Goal: Task Accomplishment & Management: Use online tool/utility

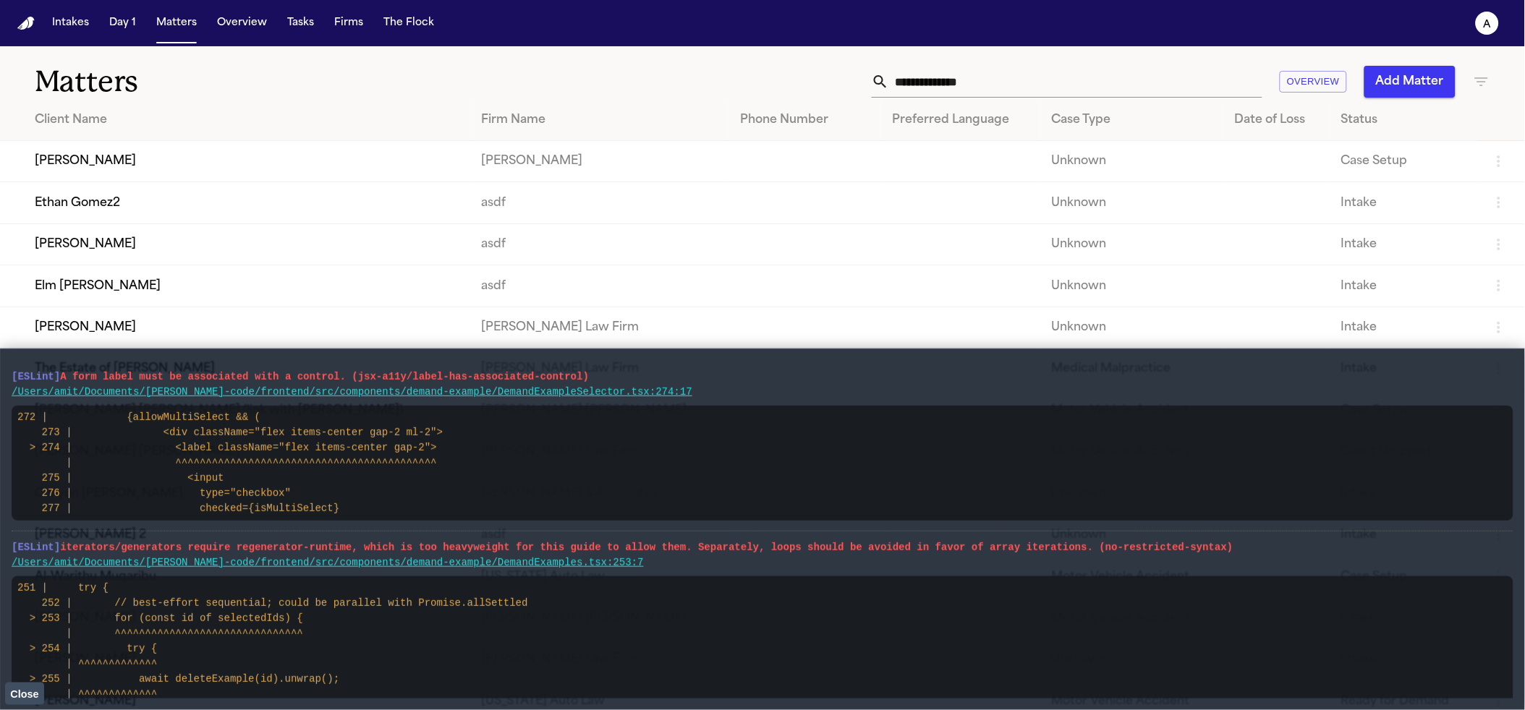
click at [27, 699] on span "Close" at bounding box center [24, 695] width 28 height 12
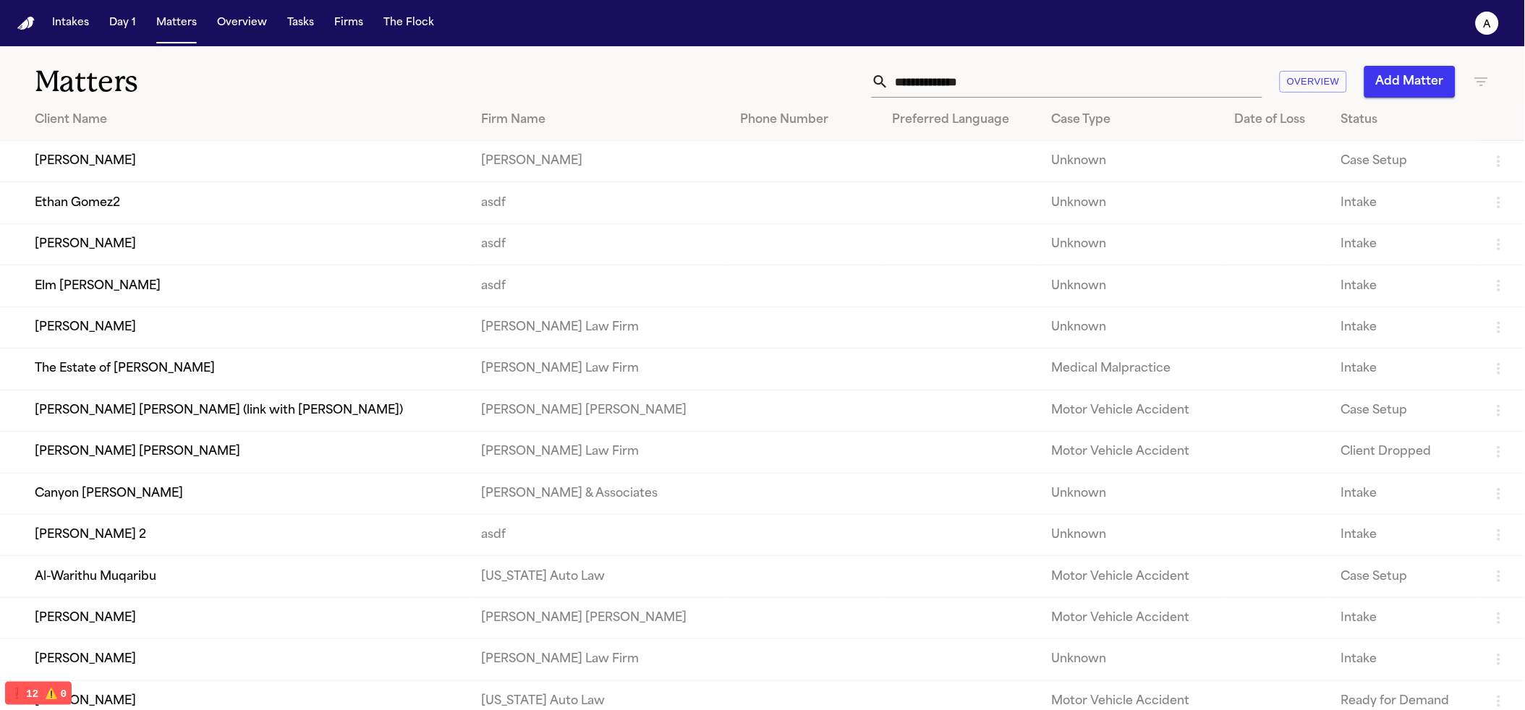
click at [347, 36] on nav "Intakes Day 1 Matters Overview Tasks Firms The Flock a" at bounding box center [762, 23] width 1525 height 46
click at [378, 28] on button "The Flock" at bounding box center [409, 23] width 62 height 26
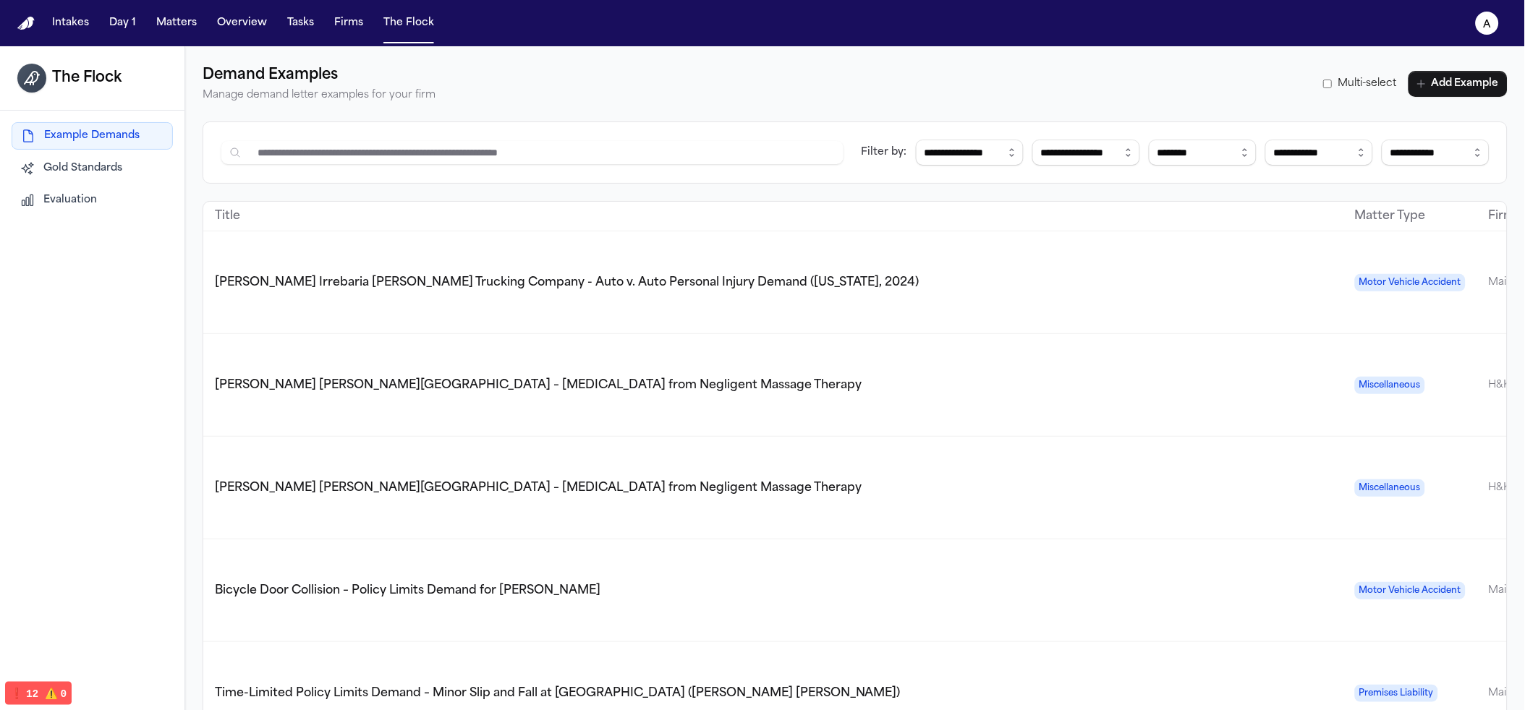
click at [86, 207] on span "Evaluation" at bounding box center [70, 200] width 54 height 14
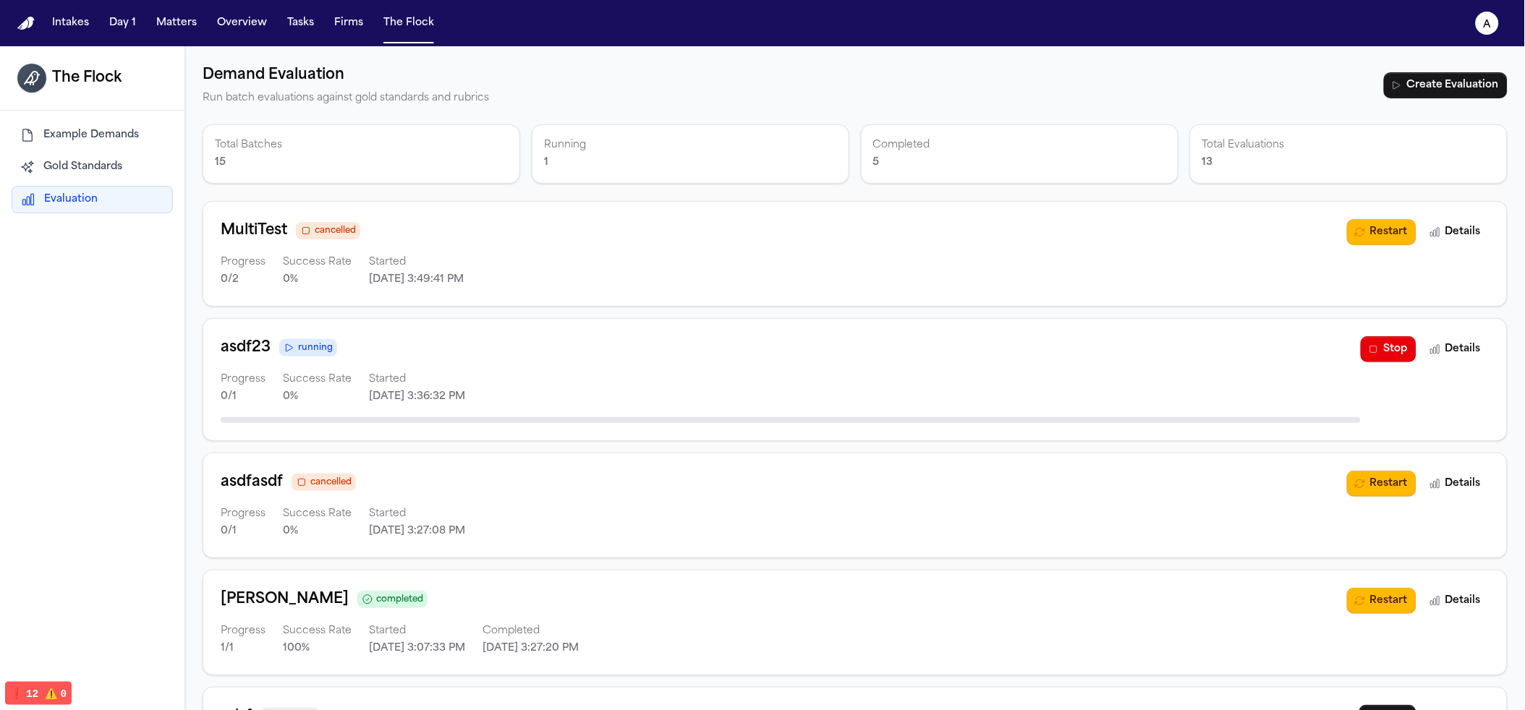
click at [313, 237] on div "cancelled" at bounding box center [328, 231] width 56 height 14
click at [1349, 232] on button "Restart" at bounding box center [1381, 232] width 69 height 26
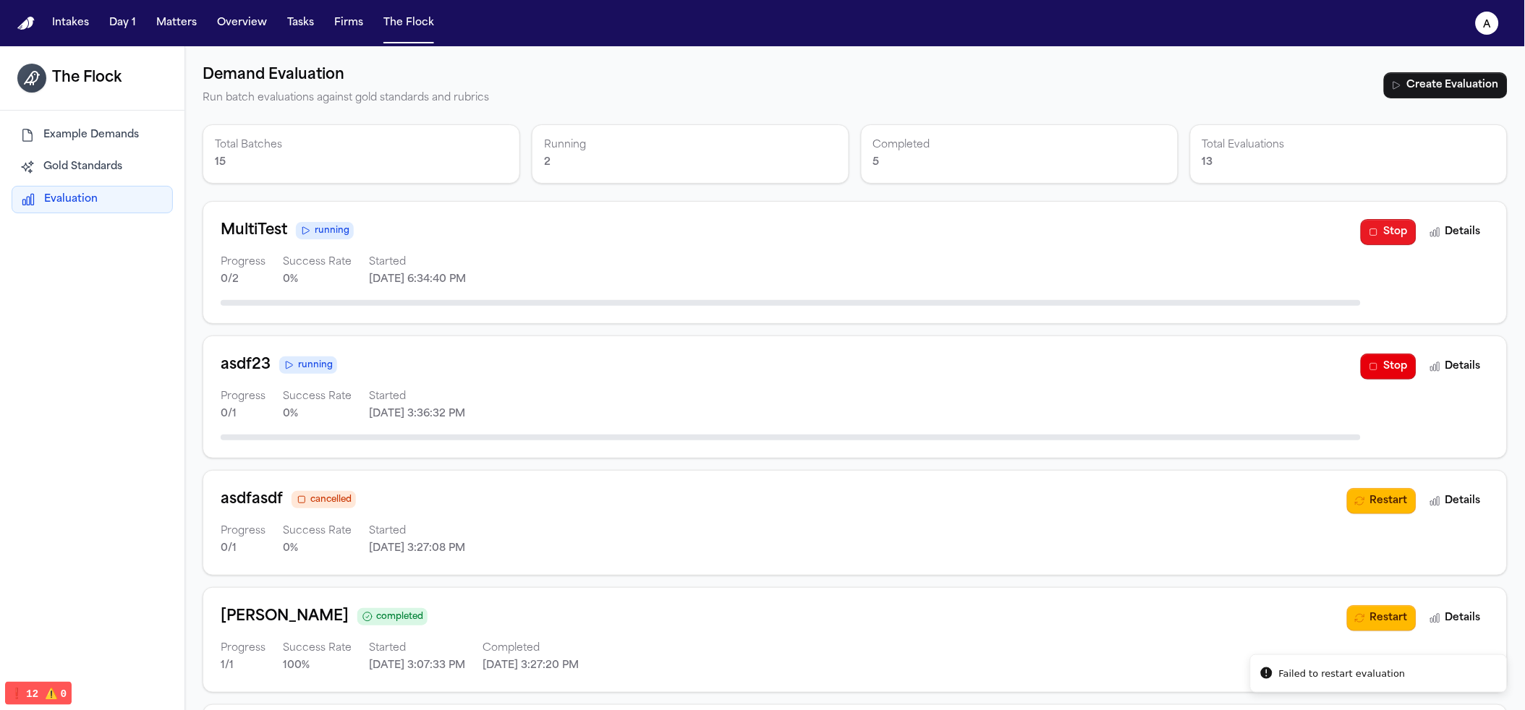
click at [1368, 234] on icon "button" at bounding box center [1374, 232] width 12 height 12
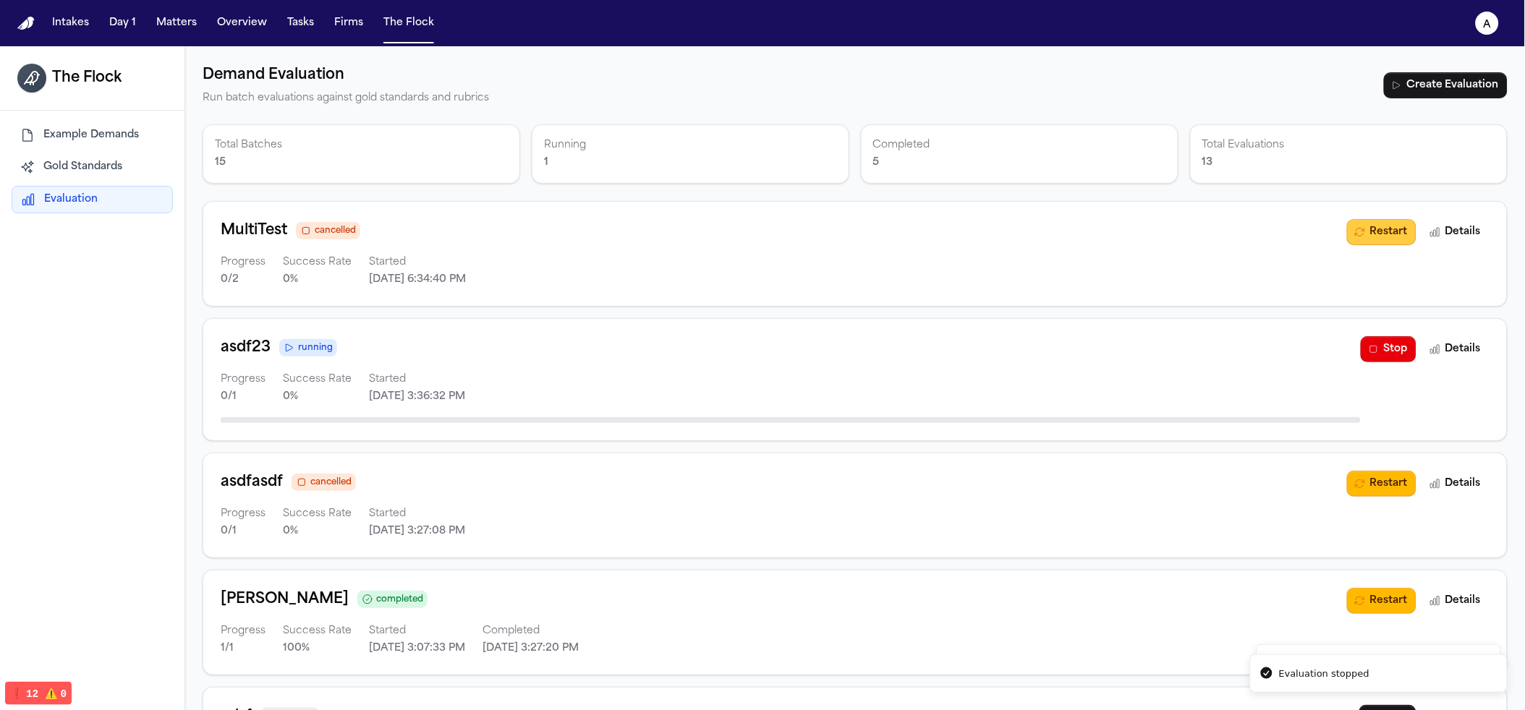
click at [1351, 234] on button "Restart" at bounding box center [1381, 232] width 69 height 26
click at [1362, 232] on button "Restart" at bounding box center [1381, 232] width 69 height 26
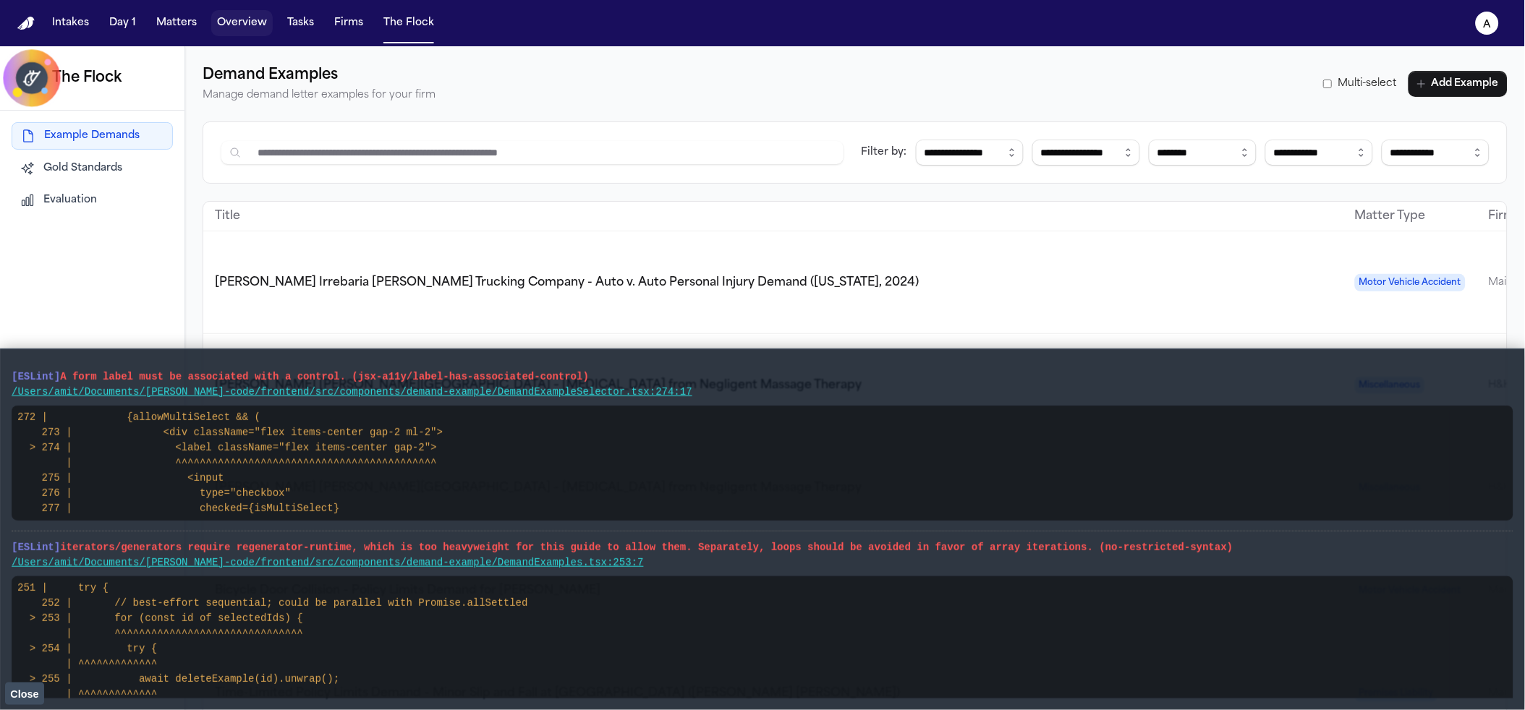
click at [252, 26] on button "Overview" at bounding box center [241, 23] width 61 height 26
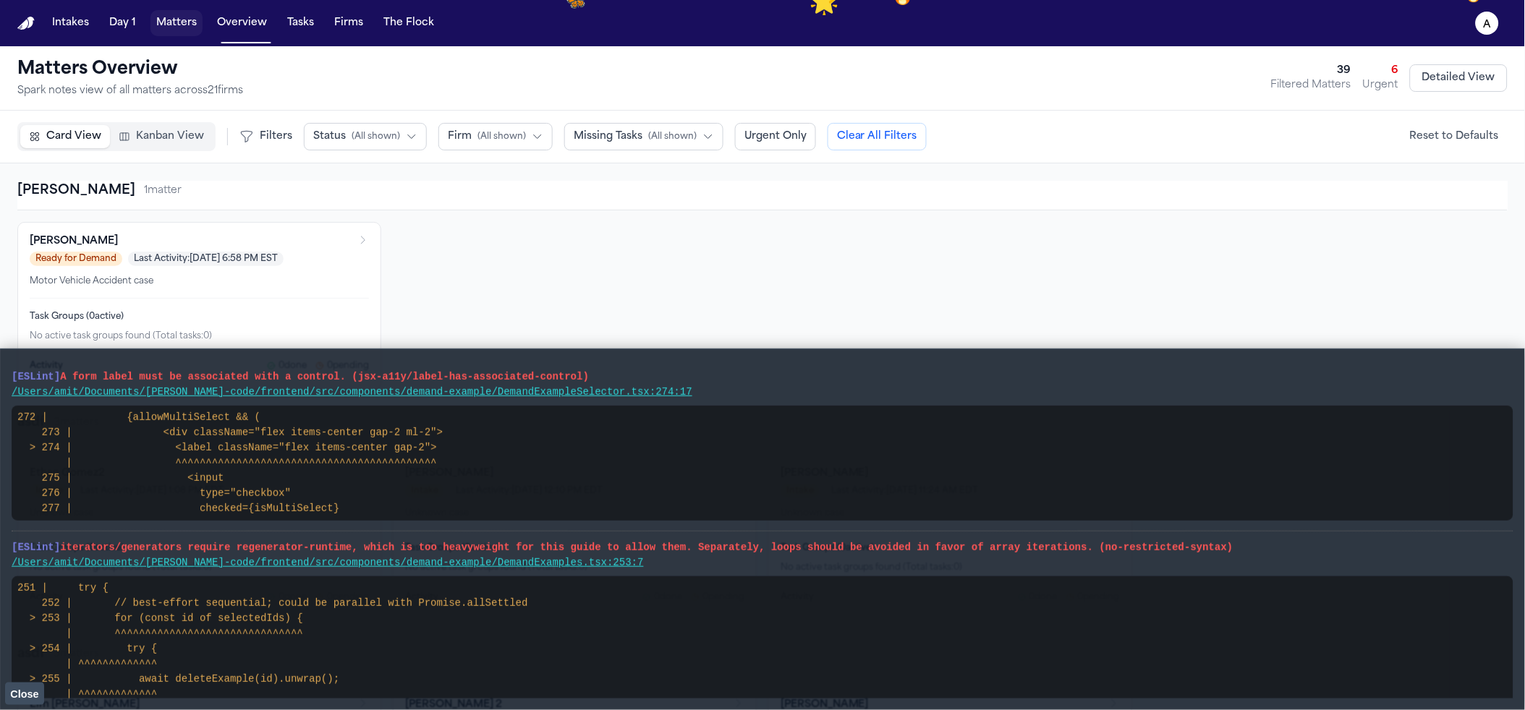
click at [197, 19] on button "Matters" at bounding box center [176, 23] width 52 height 26
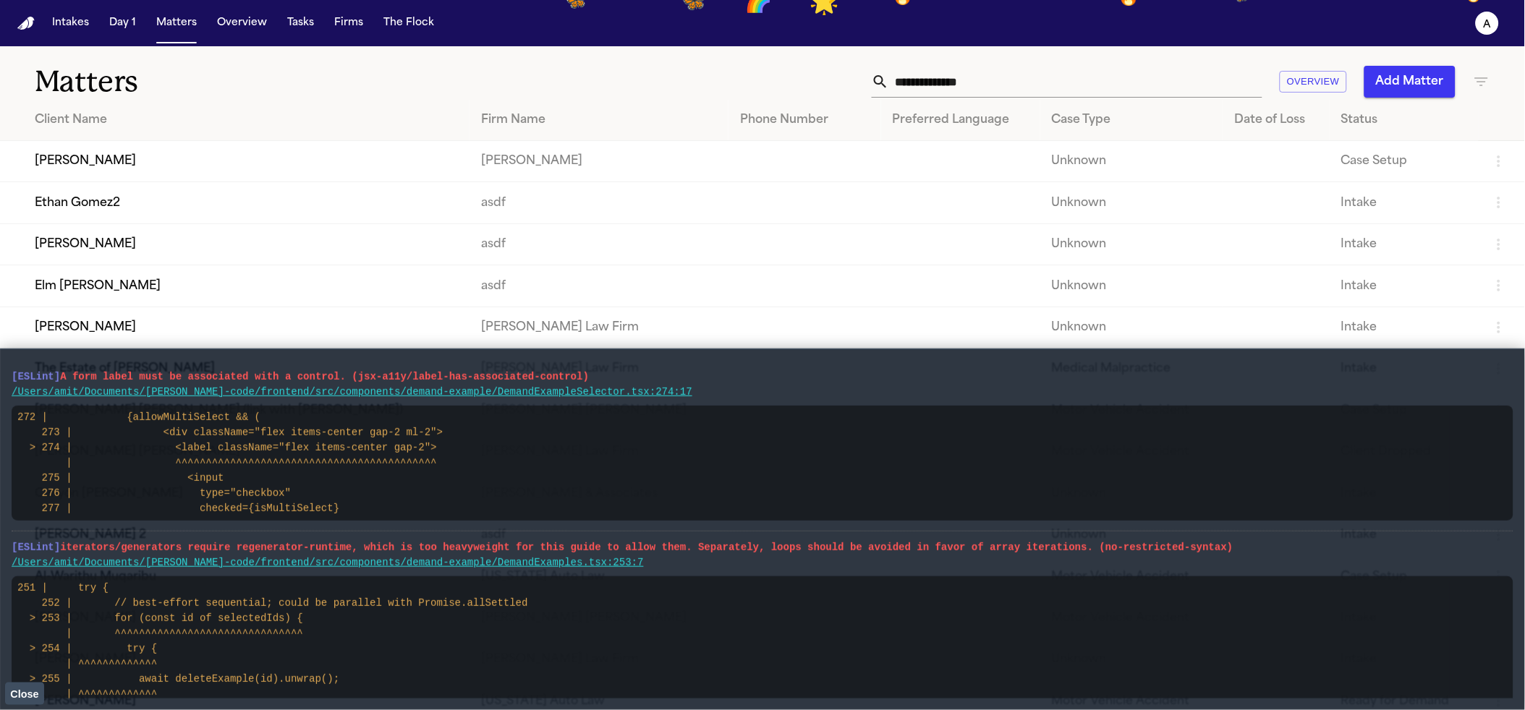
click at [1024, 66] on input "text" at bounding box center [1075, 82] width 373 height 32
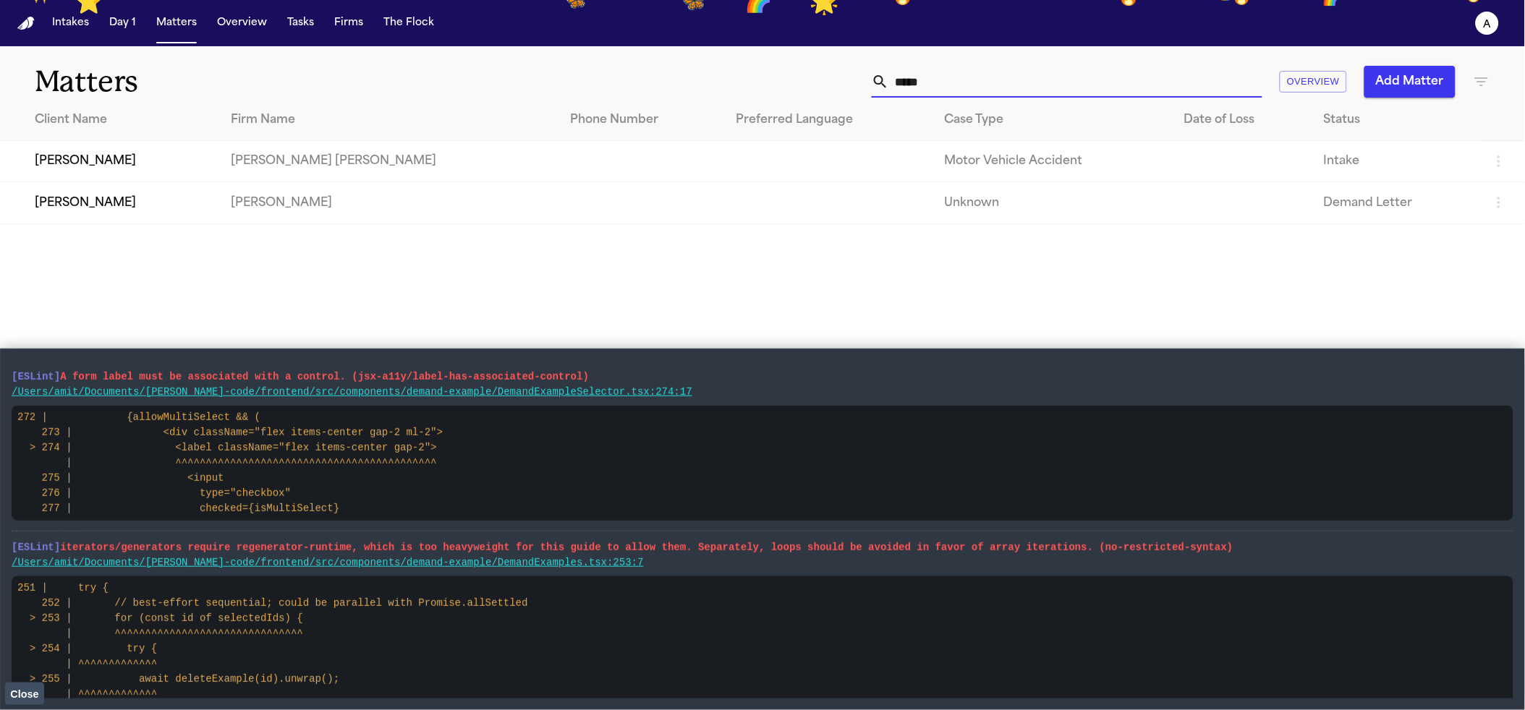
type input "*****"
click at [388, 219] on td "Mohamed K Ahmed" at bounding box center [388, 202] width 339 height 41
click at [765, 195] on td at bounding box center [828, 202] width 208 height 41
drag, startPoint x: 51, startPoint y: 695, endPoint x: 4, endPoint y: 705, distance: 48.8
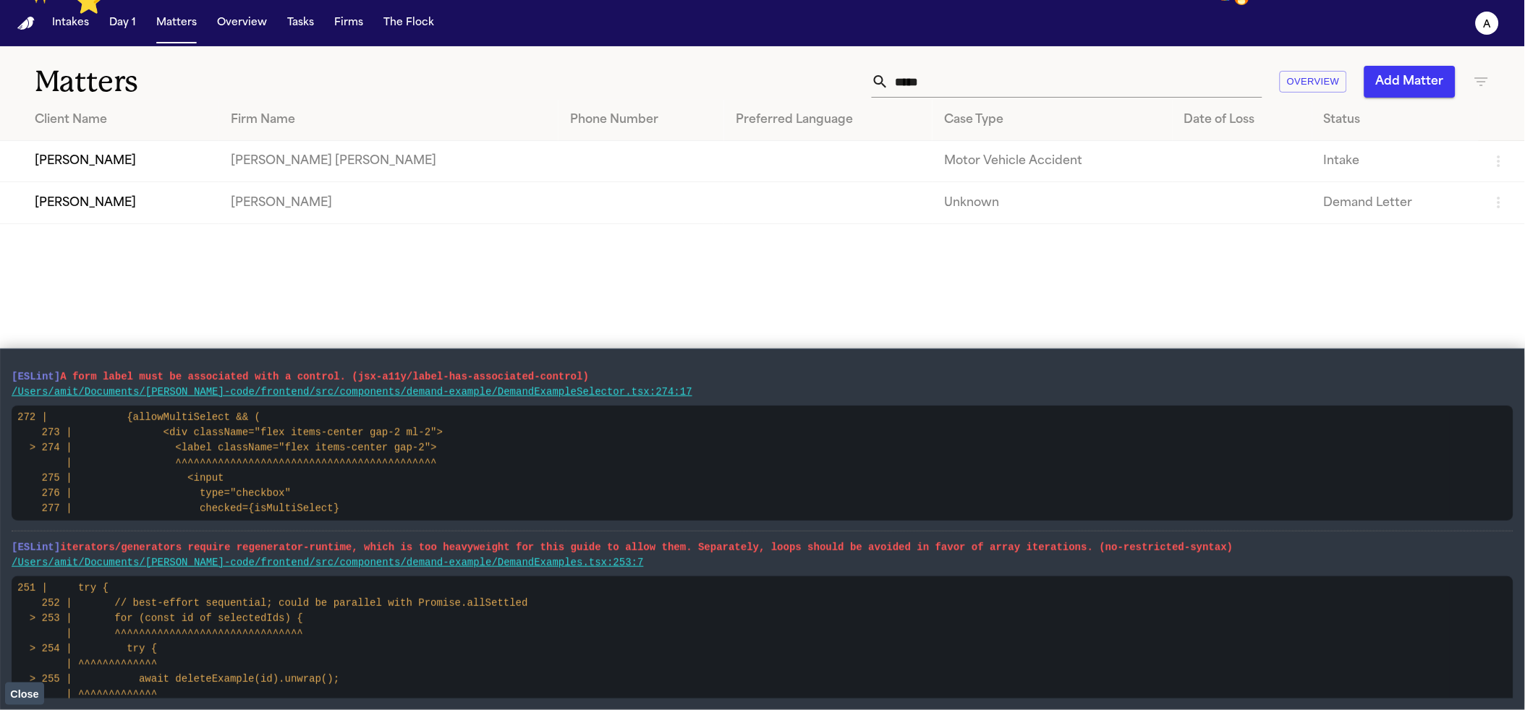
scroll to position [41, 0]
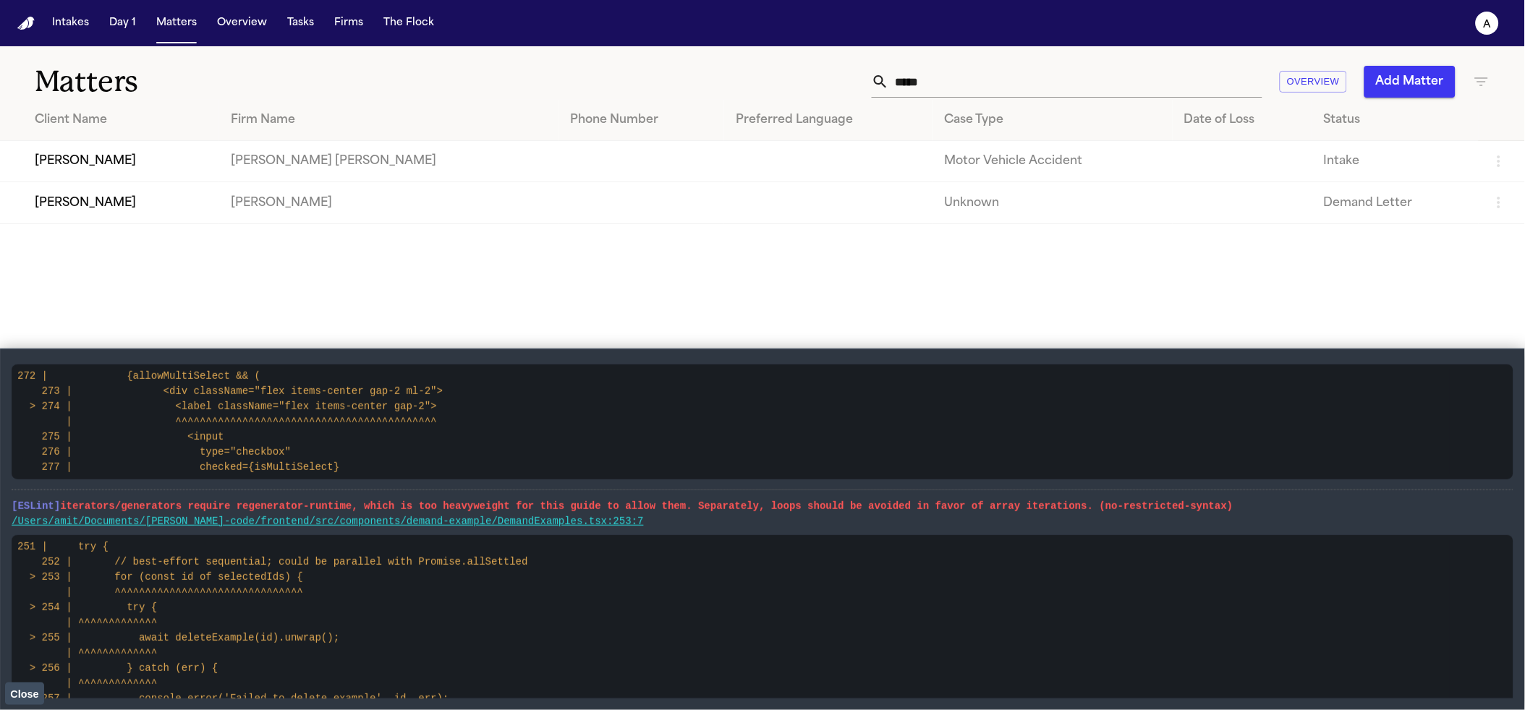
click at [12, 700] on span "Close" at bounding box center [24, 695] width 28 height 12
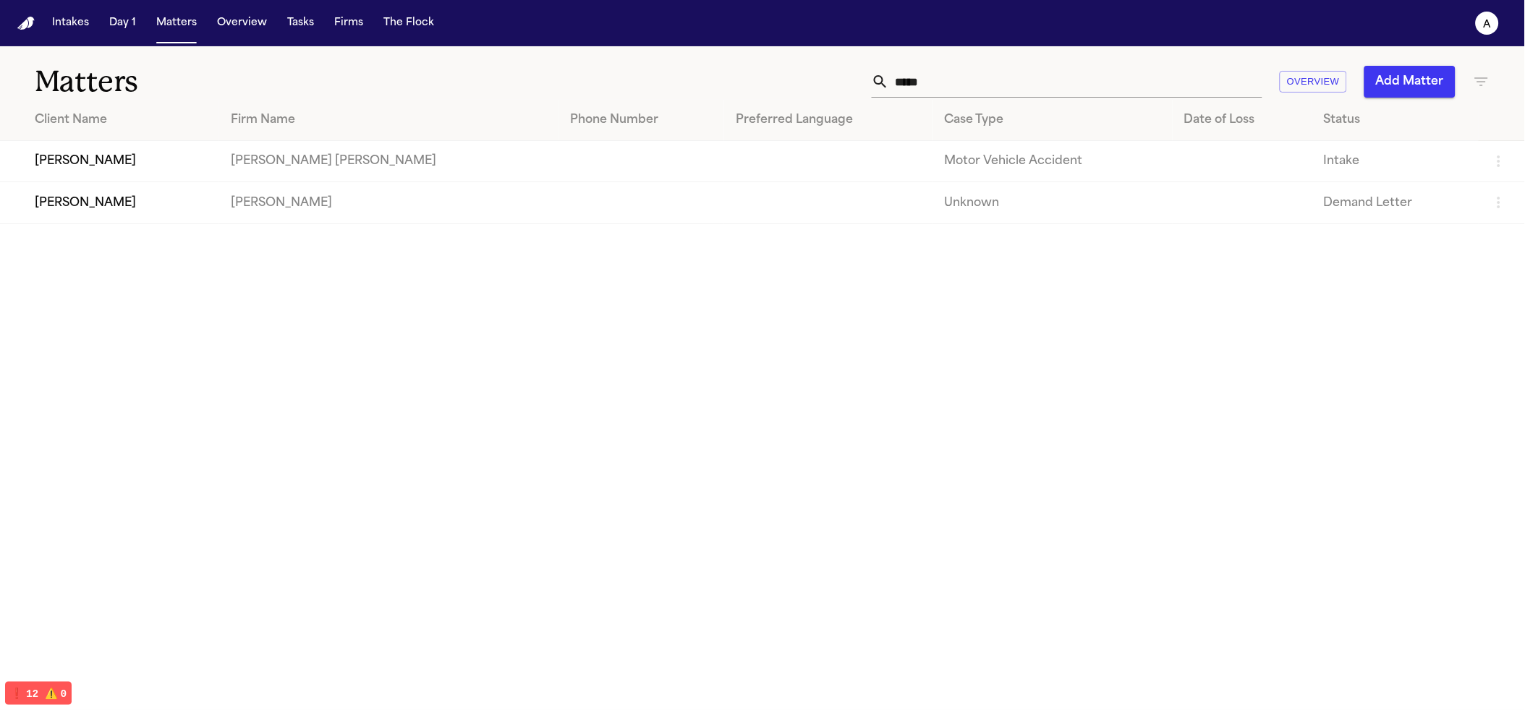
click at [252, 211] on td "Mohamed K Ahmed" at bounding box center [388, 202] width 339 height 41
click at [156, 205] on td "Zahra Khan" at bounding box center [109, 202] width 219 height 41
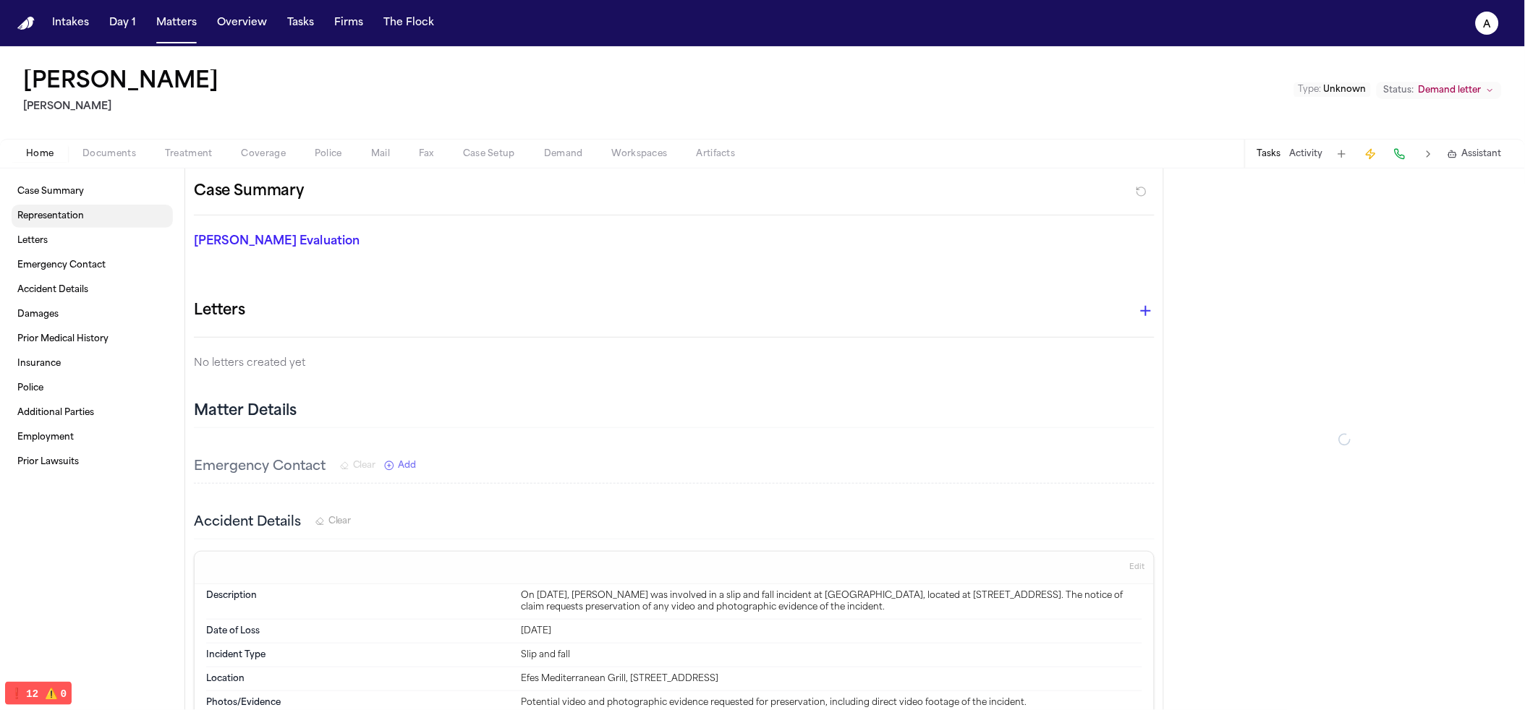
click at [155, 205] on link "Representation" at bounding box center [92, 216] width 161 height 23
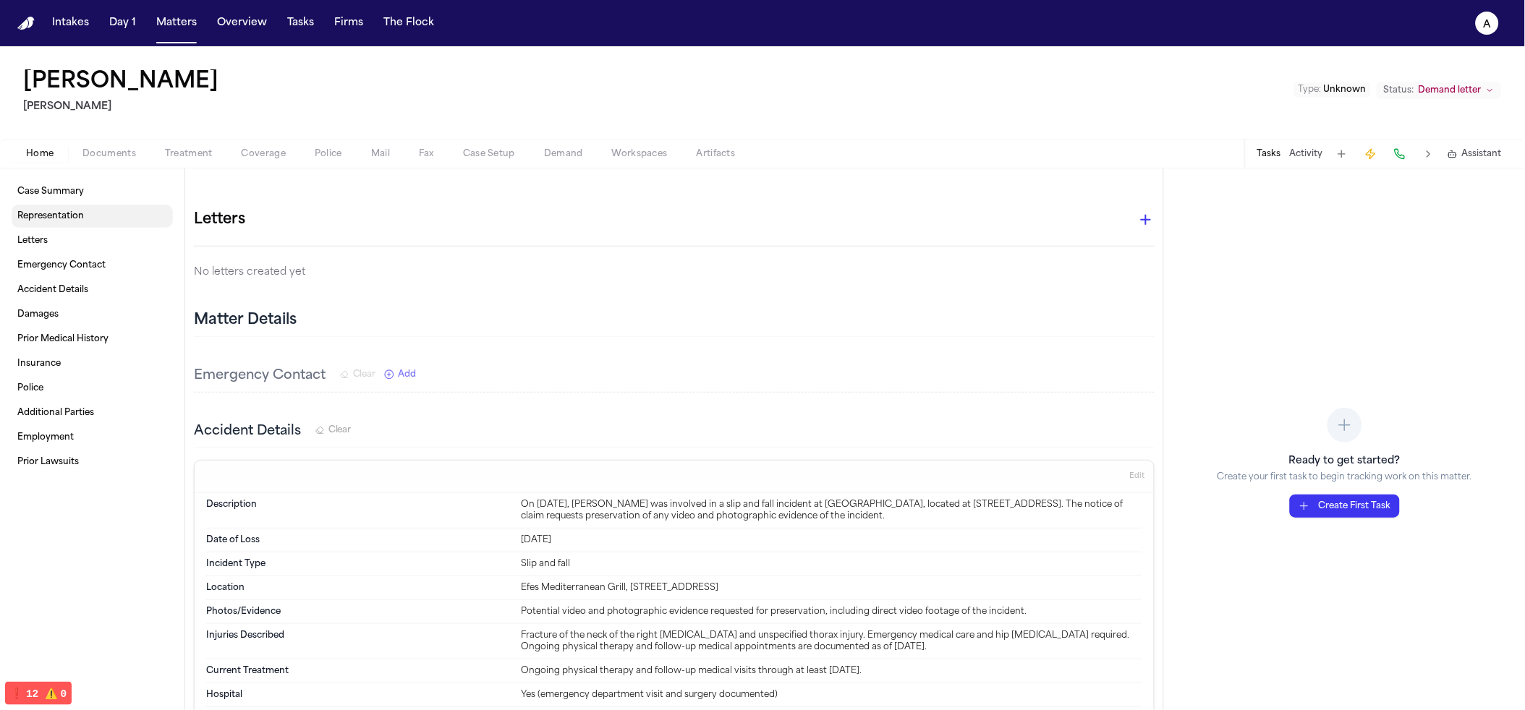
scroll to position [111, 0]
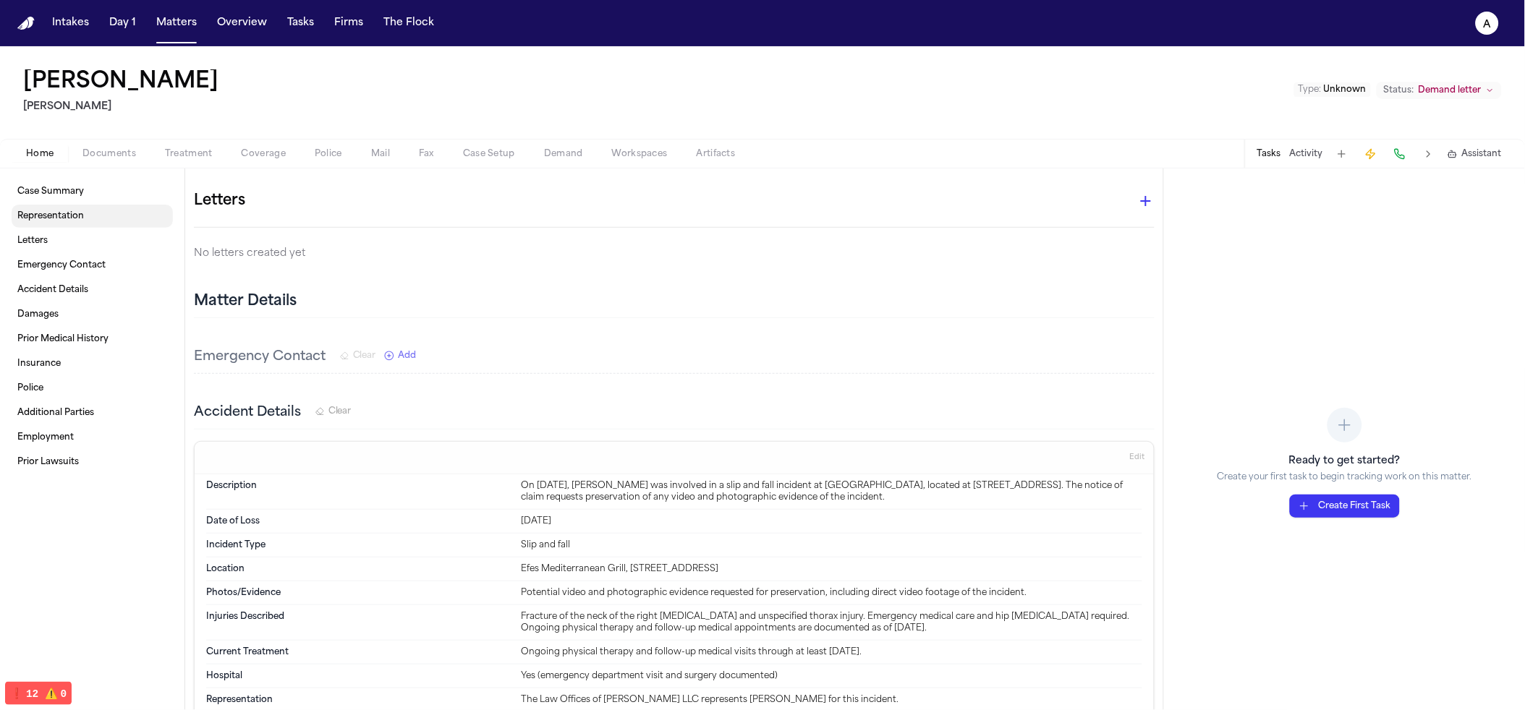
click at [155, 205] on link "Representation" at bounding box center [92, 216] width 161 height 23
click at [1454, 155] on icon "button" at bounding box center [1454, 154] width 0 height 1
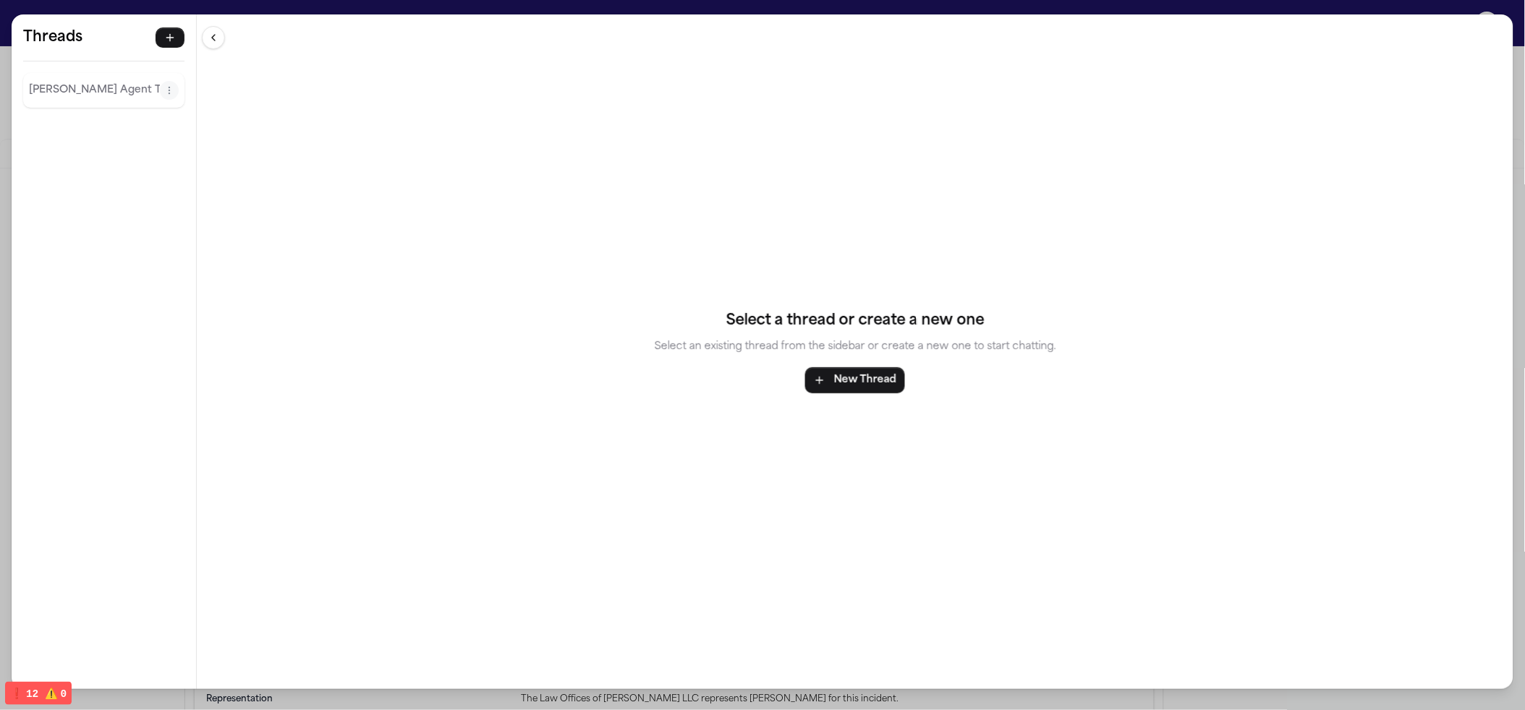
click at [106, 86] on p "Finch Agent Thread" at bounding box center [94, 90] width 131 height 17
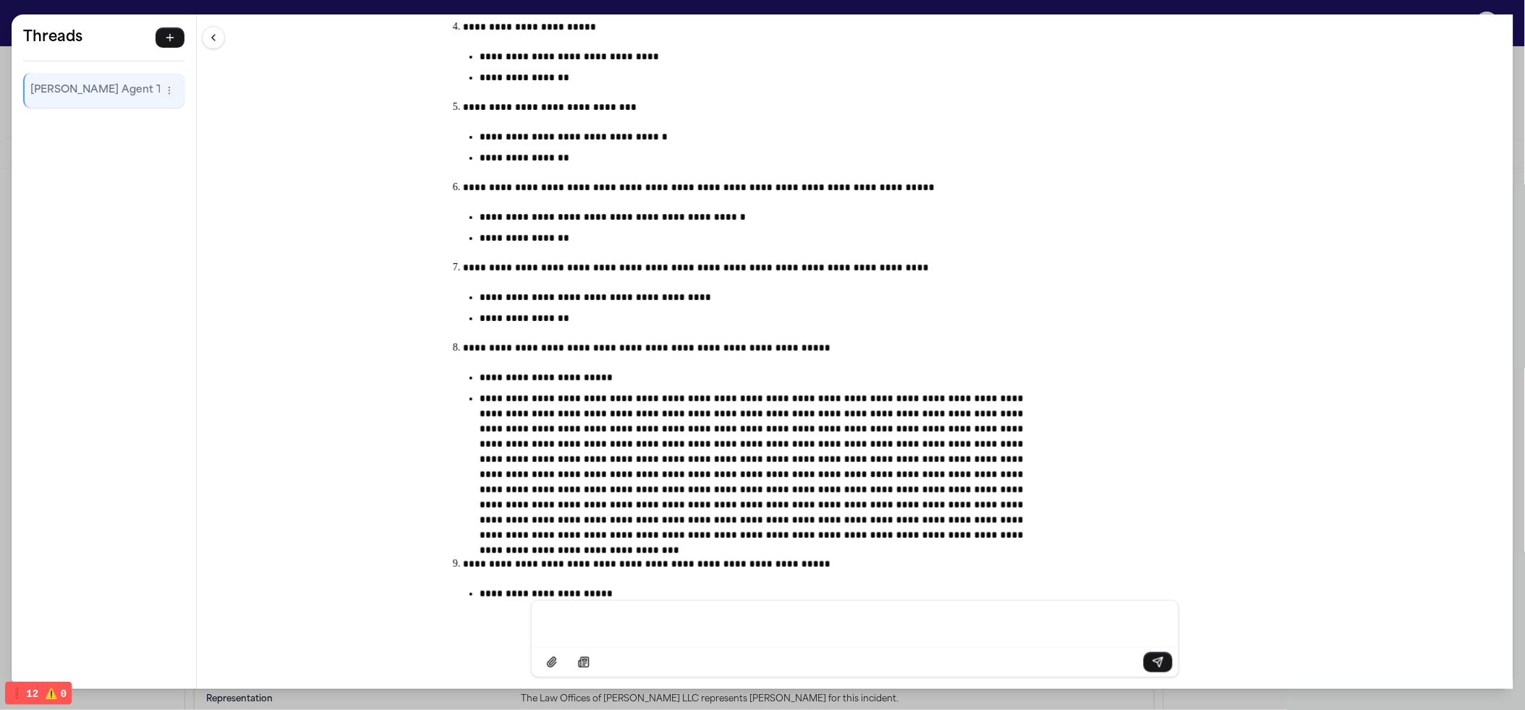
scroll to position [967, 0]
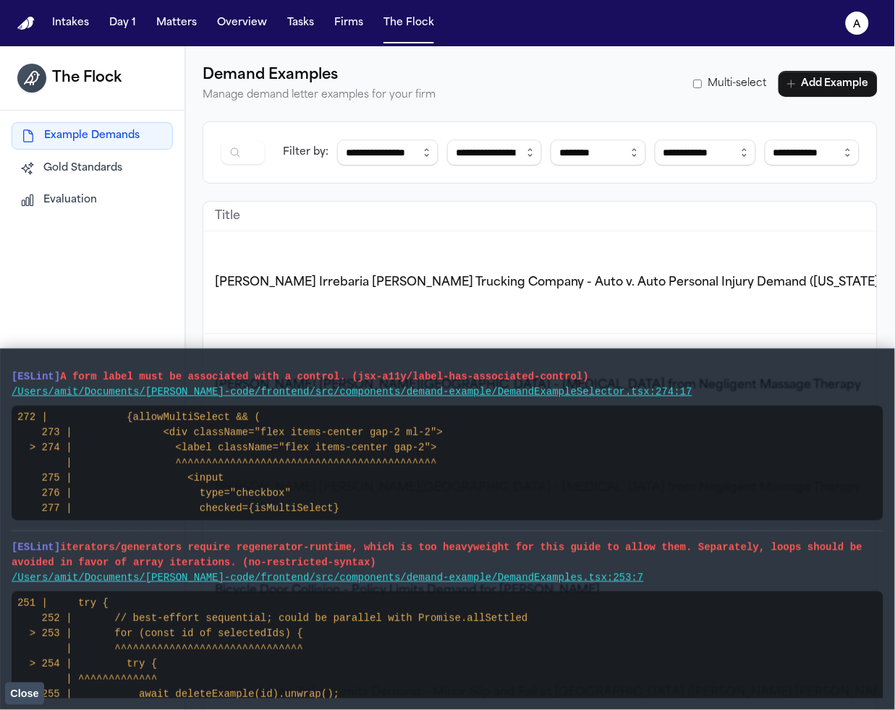
click at [103, 203] on button "Evaluation" at bounding box center [92, 200] width 161 height 26
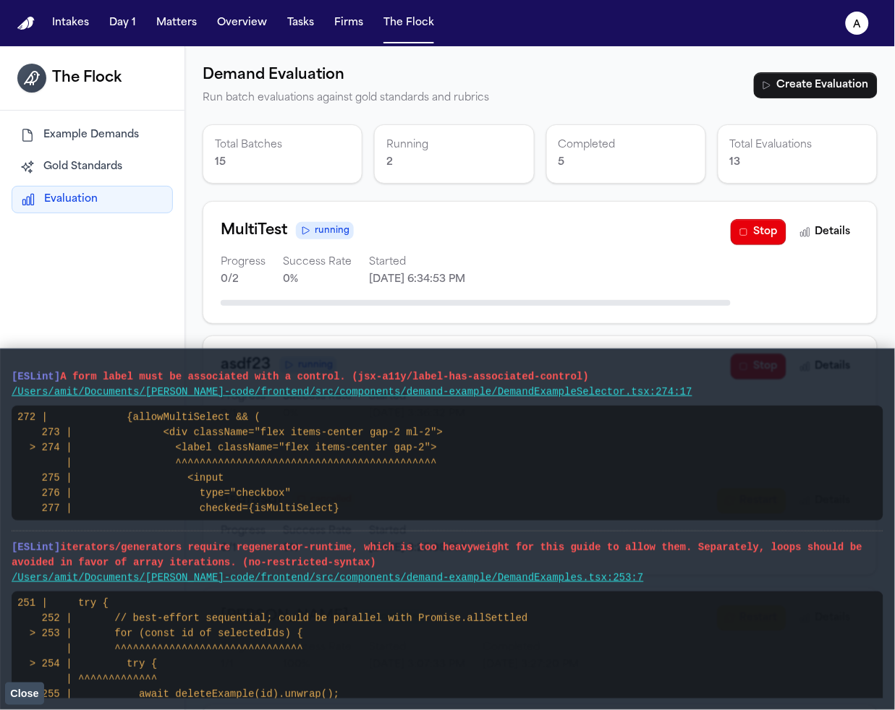
click at [731, 239] on button "Stop" at bounding box center [759, 232] width 56 height 26
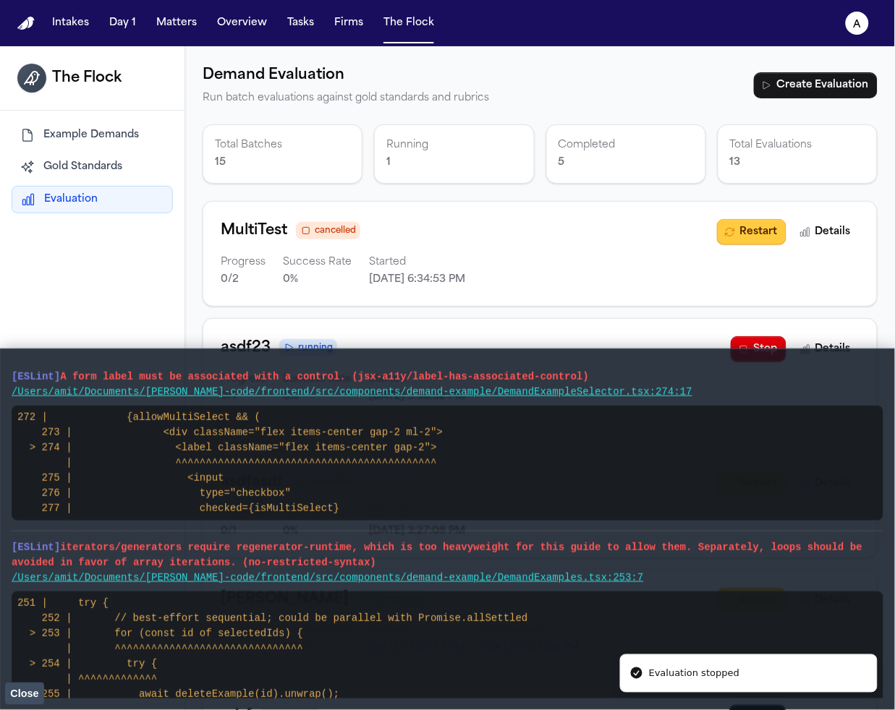
click at [730, 239] on button "Restart" at bounding box center [751, 232] width 69 height 26
click at [741, 228] on button "Restart" at bounding box center [751, 232] width 69 height 26
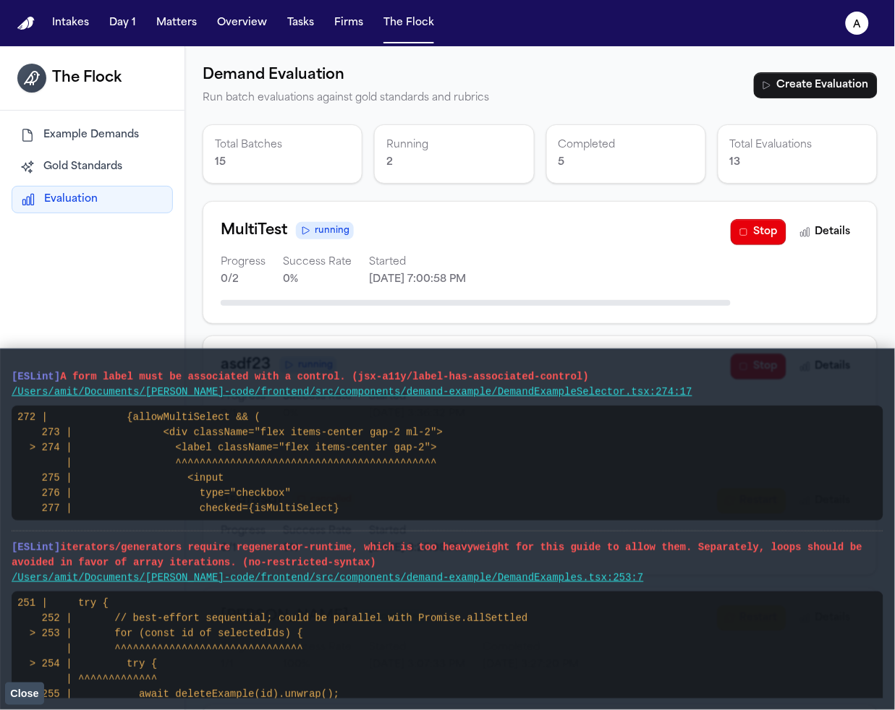
click at [33, 690] on span "Close" at bounding box center [24, 695] width 28 height 12
